Goal: Task Accomplishment & Management: Manage account settings

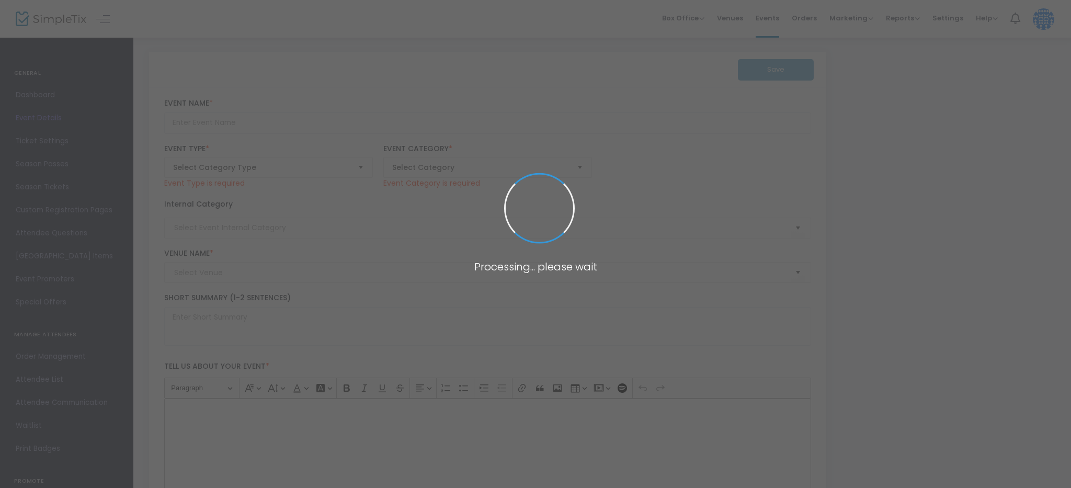
type input "GENERAL ADMISSION Entry ~ 2024"
type textarea "A General Admission Entry reservation grants access to the pools 10am until 5pm…"
type input "Buy Tickets"
type input "[PERSON_NAME] [GEOGRAPHIC_DATA]"
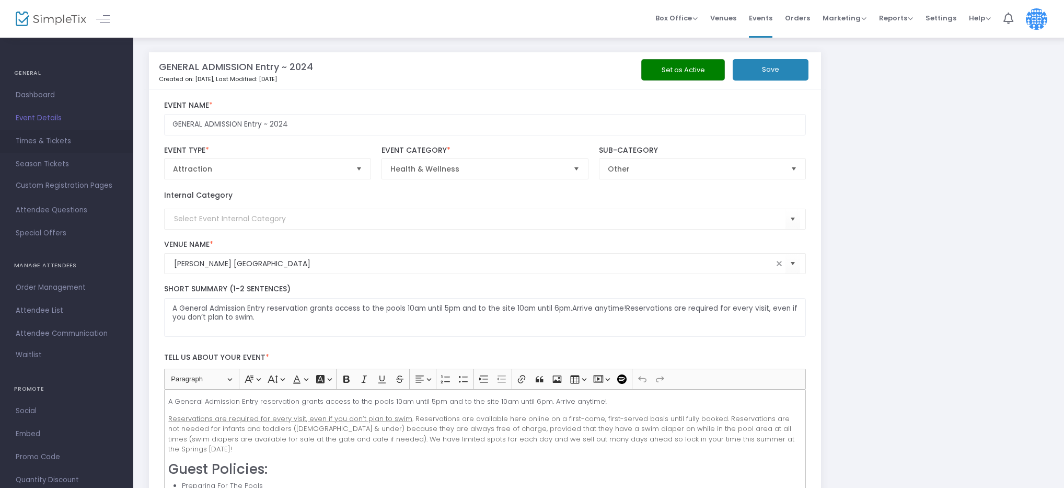
click at [50, 143] on span "Times & Tickets" at bounding box center [67, 141] width 102 height 14
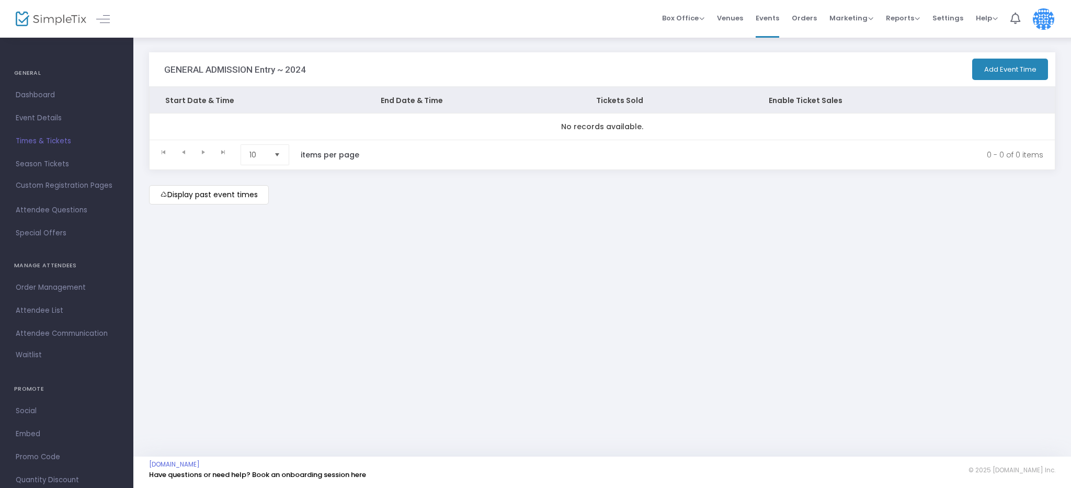
click at [52, 141] on span "Times & Tickets" at bounding box center [67, 141] width 102 height 14
click at [773, 19] on span "Events" at bounding box center [767, 18] width 24 height 27
